Goal: Task Accomplishment & Management: Complete application form

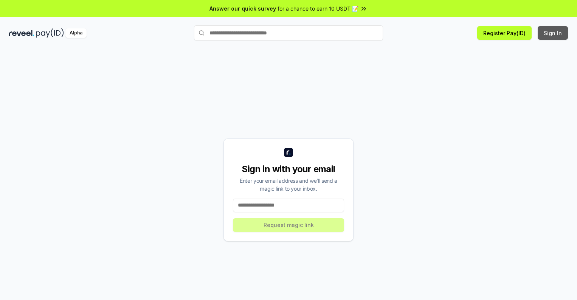
click at [553, 33] on button "Sign In" at bounding box center [553, 33] width 30 height 14
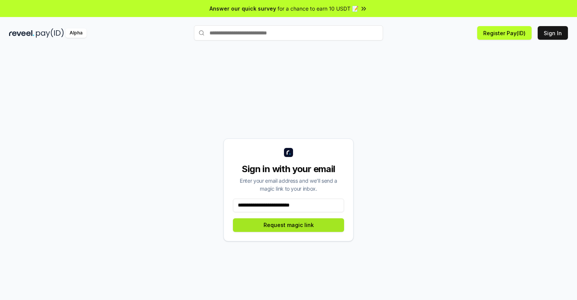
type input "**********"
click at [289, 225] on button "Request magic link" at bounding box center [288, 225] width 111 height 14
